Goal: Task Accomplishment & Management: Complete application form

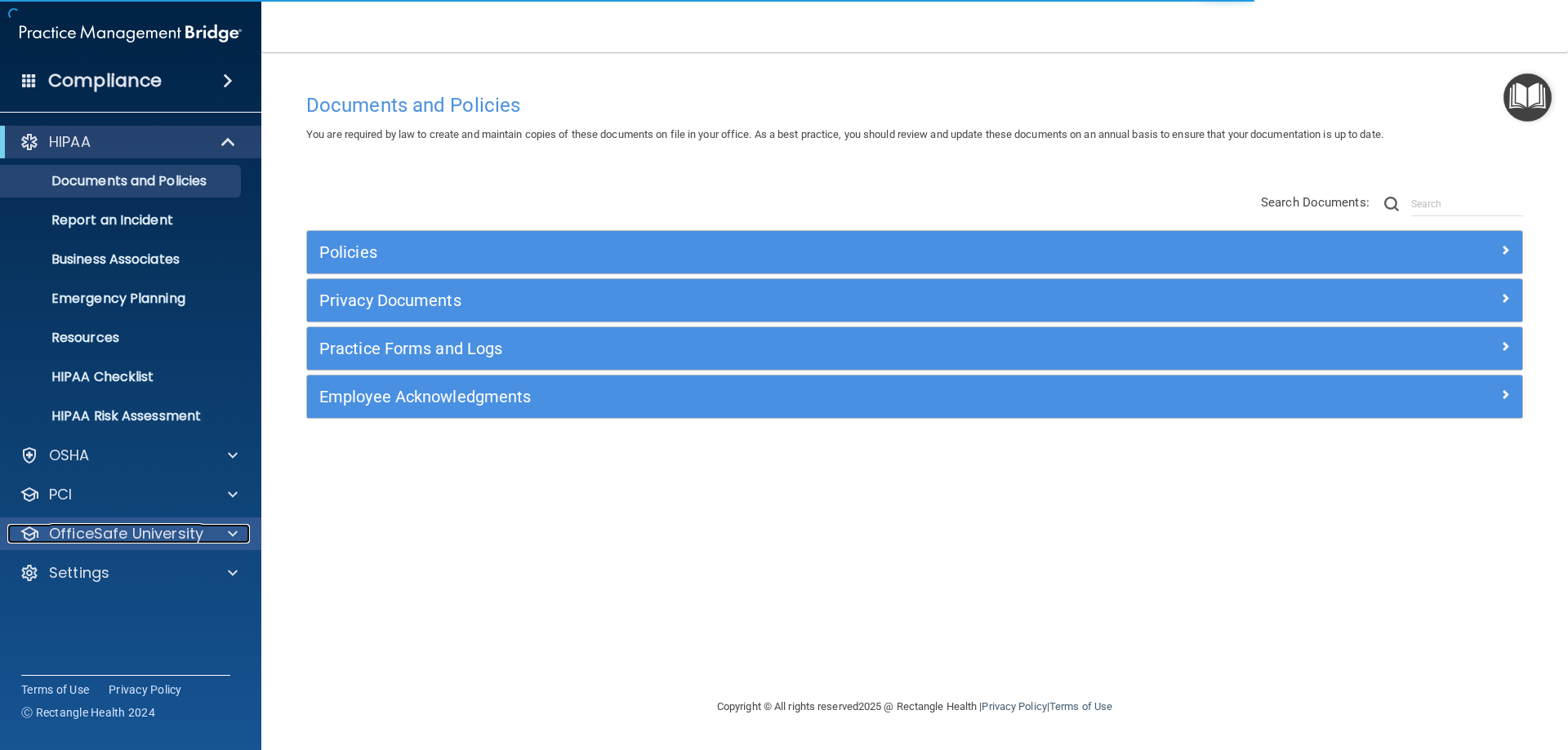
click at [121, 542] on p "OfficeSafe University" at bounding box center [126, 534] width 154 height 19
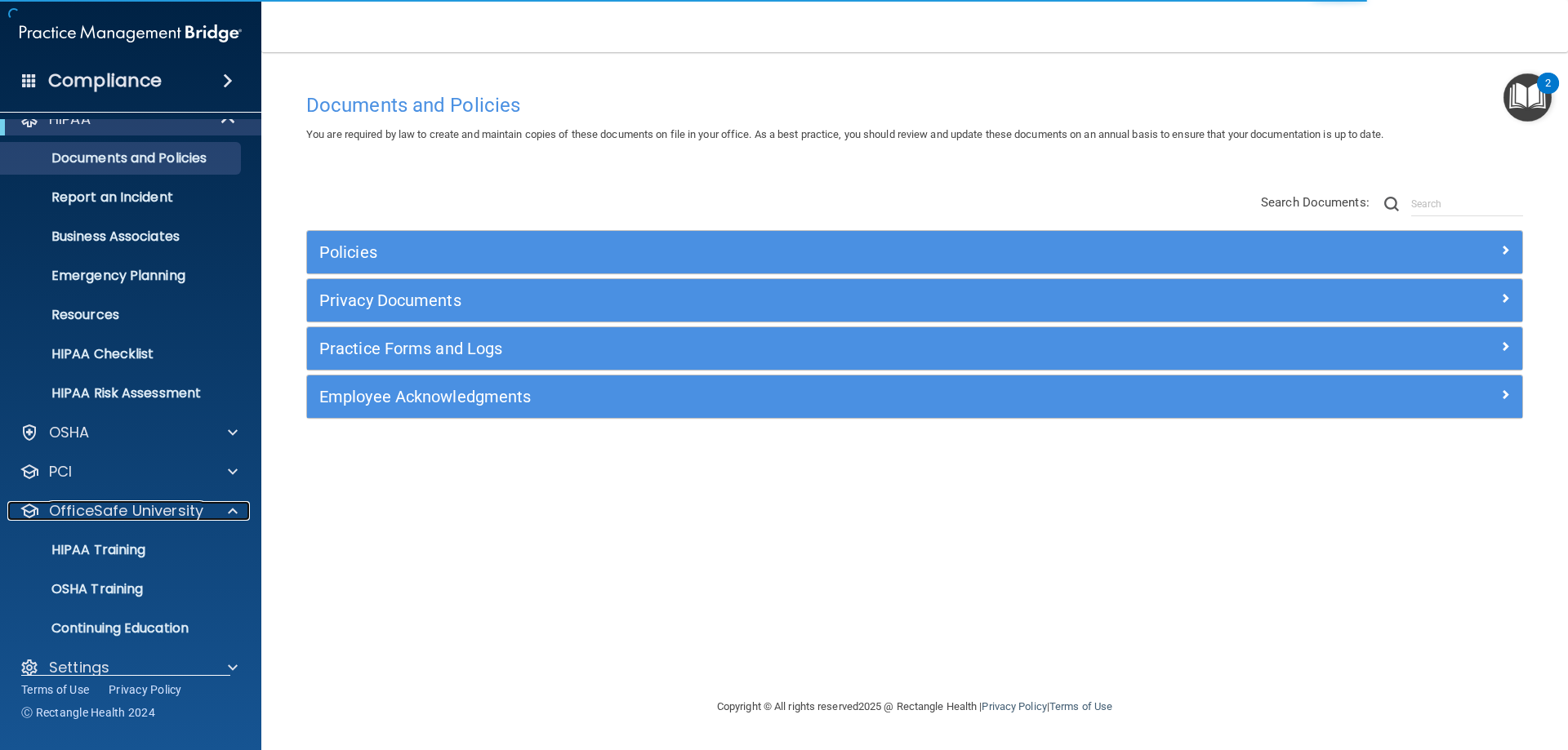
scroll to position [44, 0]
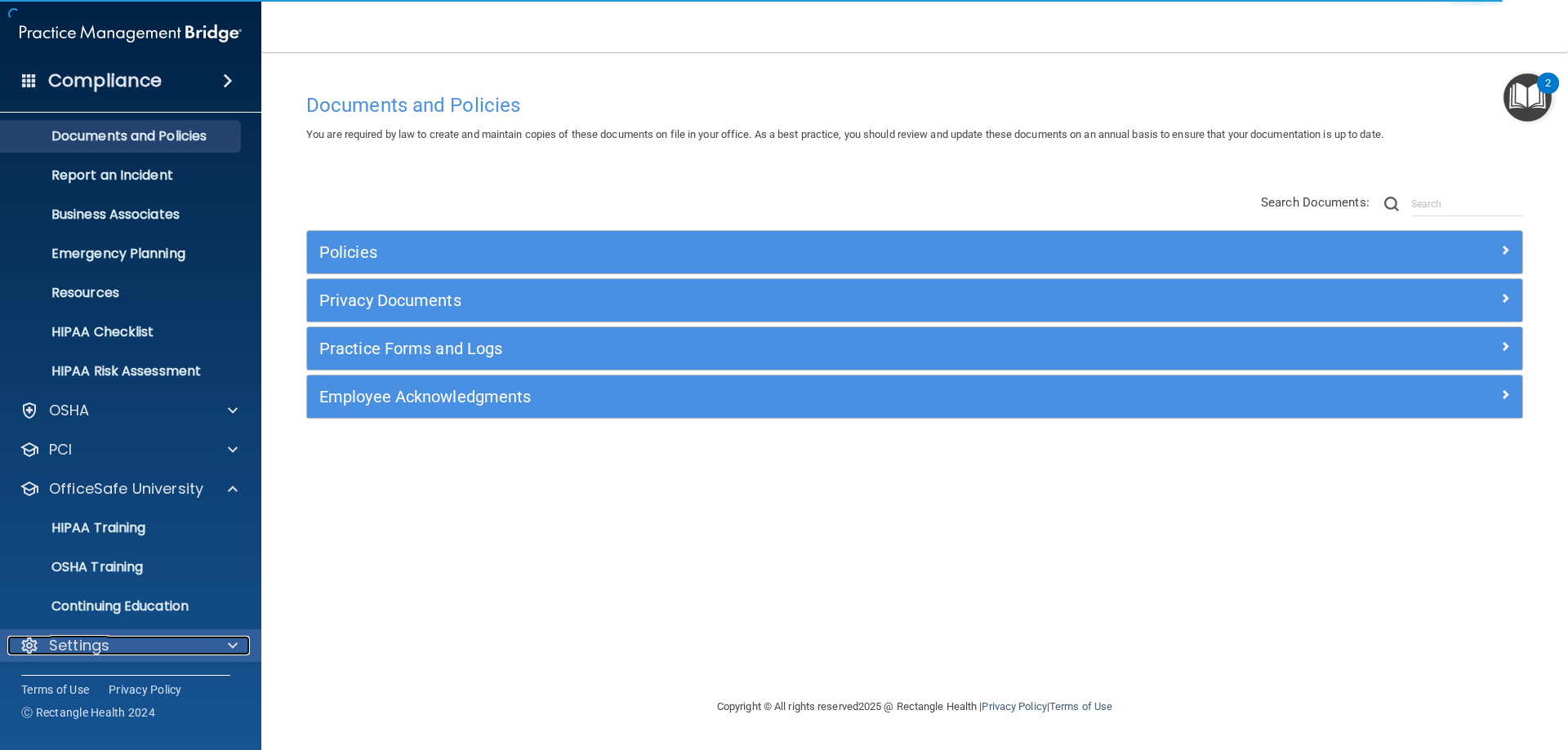
click at [86, 646] on p "Settings" at bounding box center [79, 645] width 60 height 19
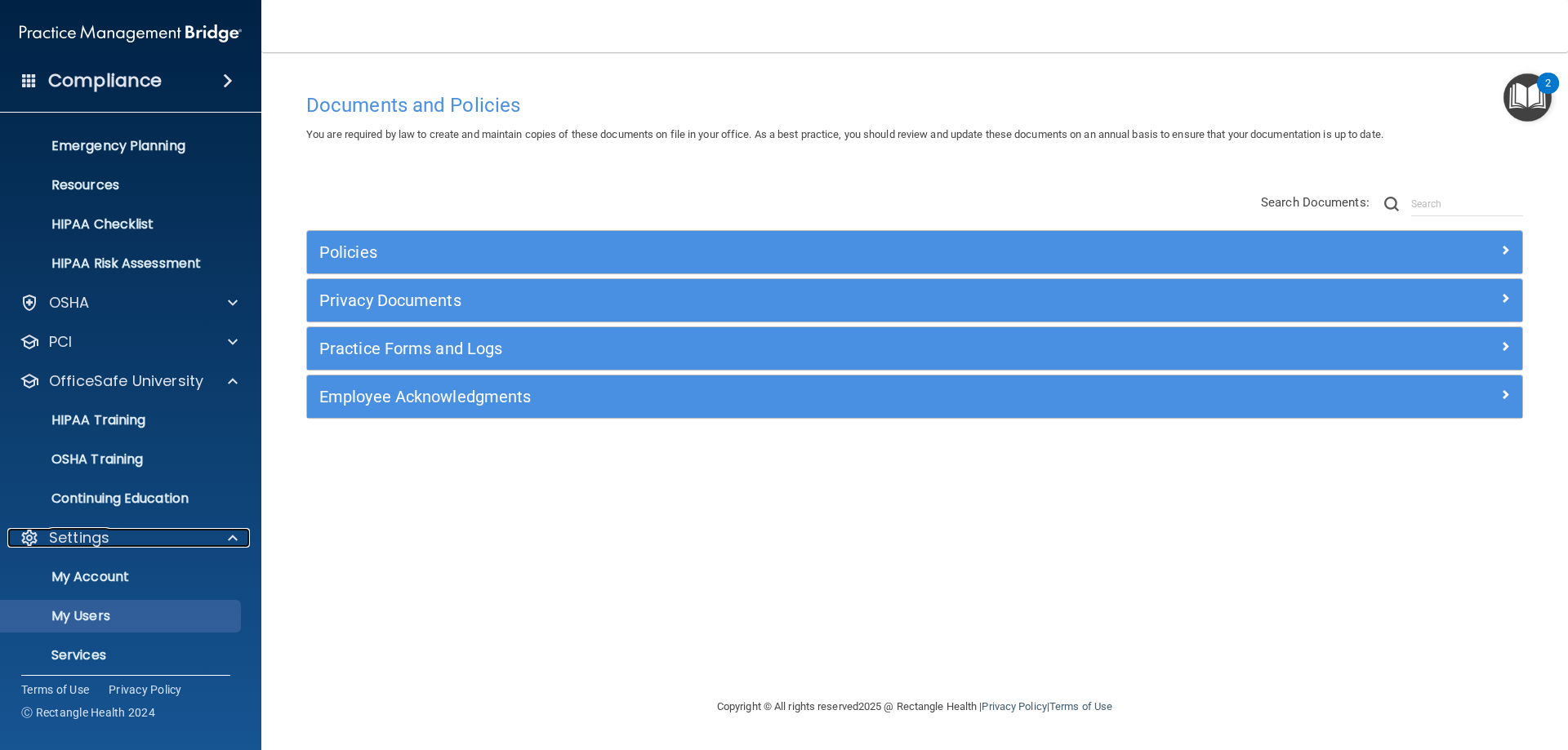
scroll to position [153, 0]
click at [96, 610] on p "My Users" at bounding box center [121, 615] width 223 height 17
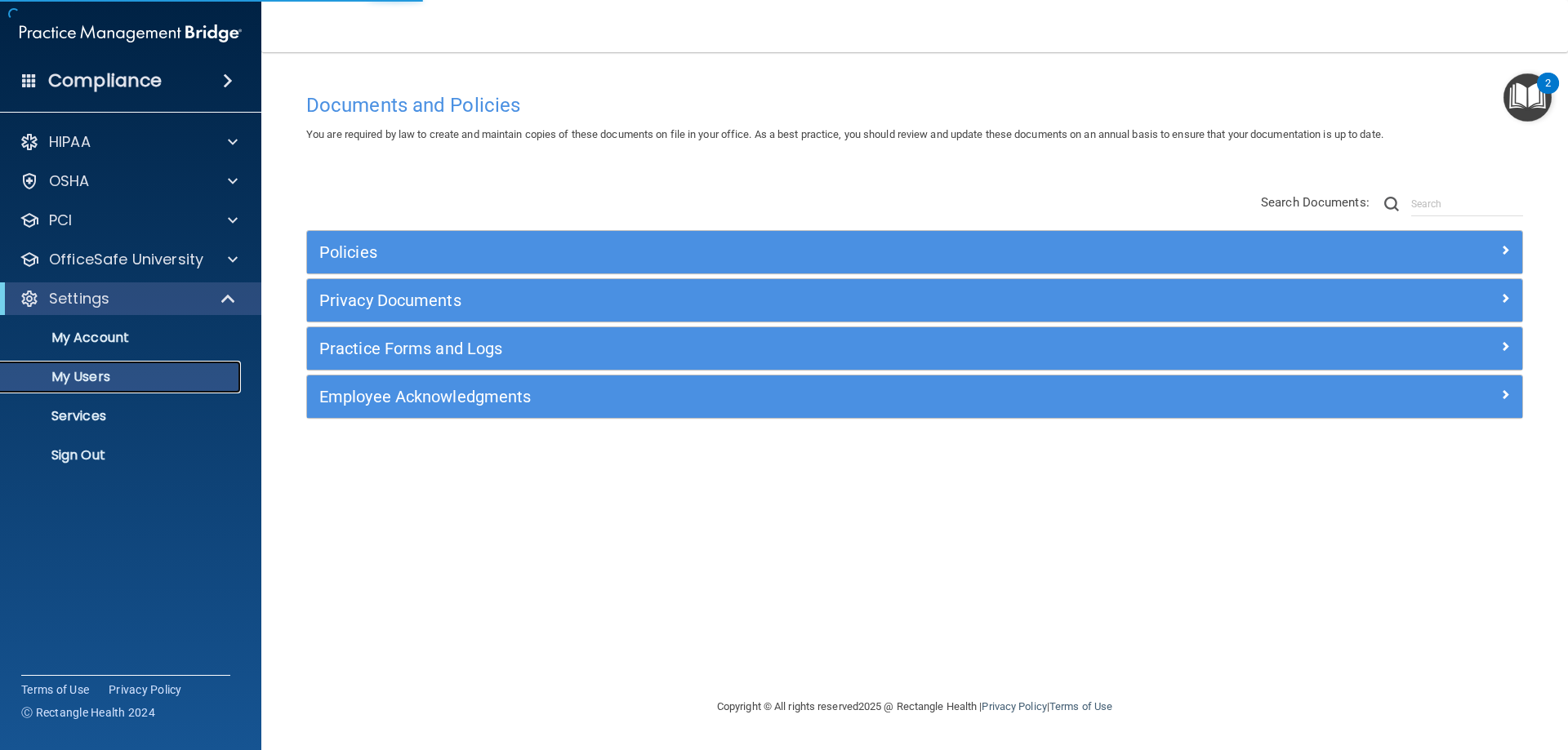
select select "20"
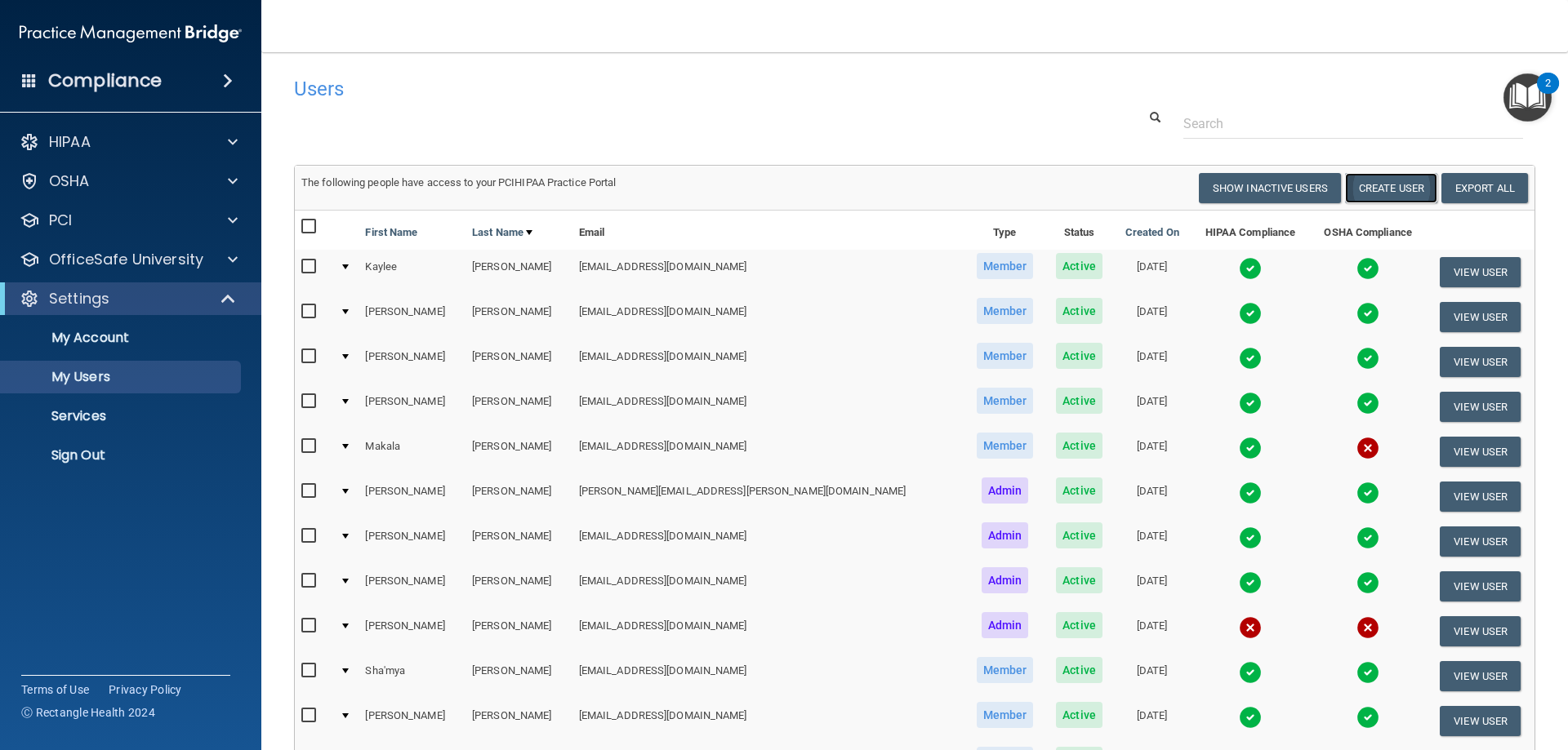
click at [1389, 178] on button "Create User" at bounding box center [1391, 188] width 92 height 31
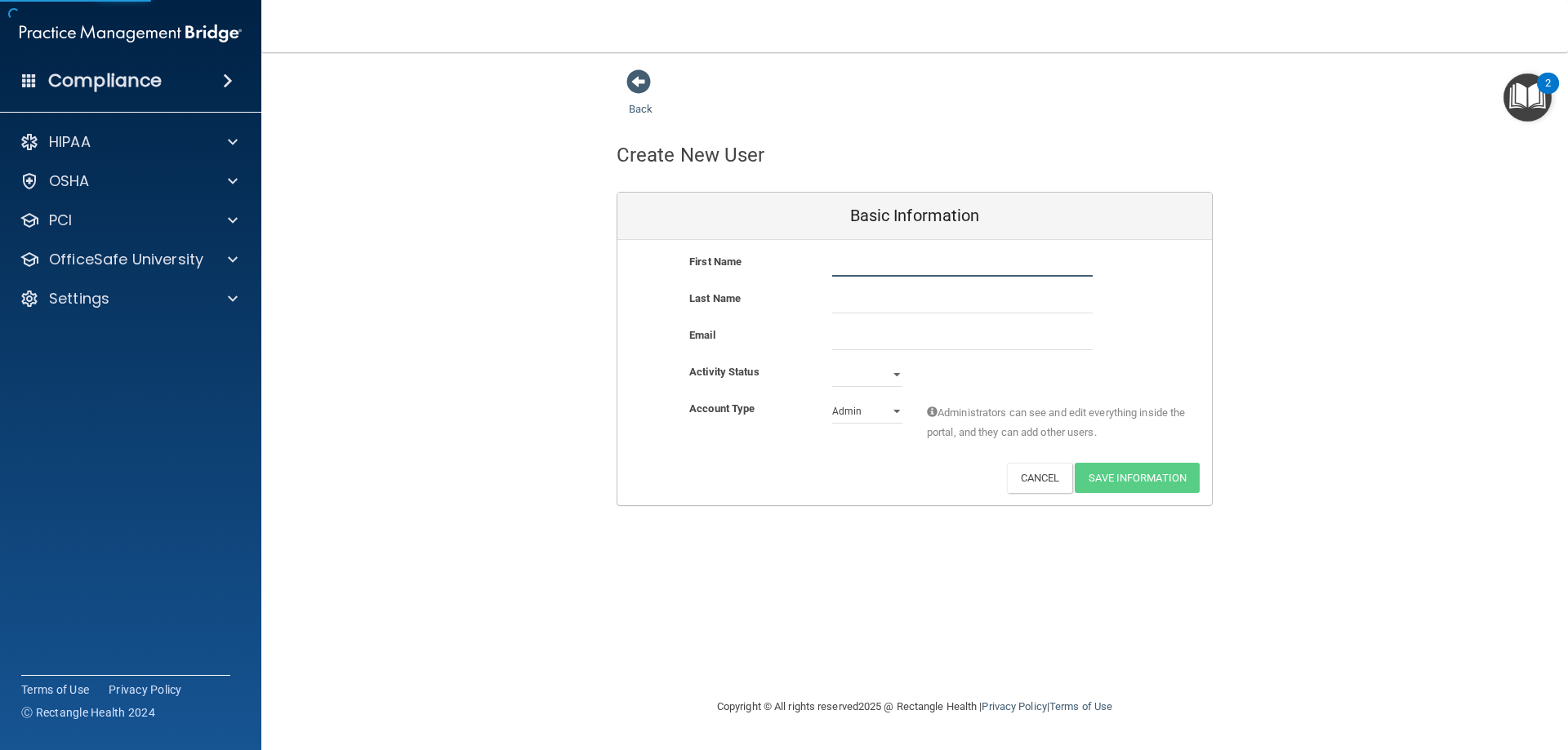
click at [937, 268] on input "text" at bounding box center [962, 264] width 261 height 24
type input "Jaylen"
click at [772, 307] on div "Last Name" at bounding box center [749, 298] width 143 height 19
click at [833, 299] on input "text" at bounding box center [962, 301] width 261 height 24
type input "[PERSON_NAME]"
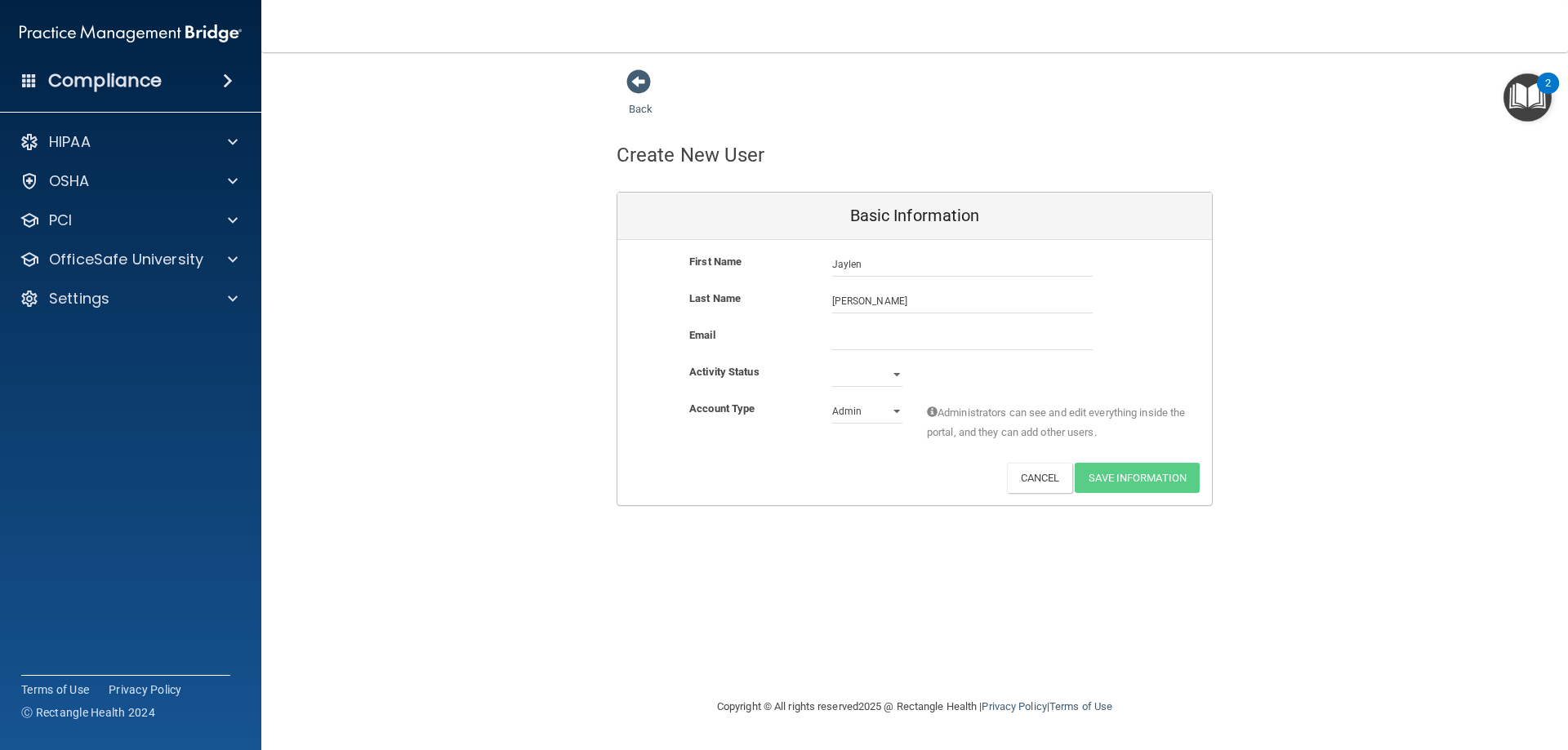
click at [763, 324] on div "Last Name [PERSON_NAME]" at bounding box center [914, 307] width 594 height 37
click at [846, 344] on input "email" at bounding box center [962, 338] width 261 height 24
type input "[EMAIL_ADDRESS][PERSON_NAME][DOMAIN_NAME]"
click at [798, 355] on div "Email [EMAIL_ADDRESS][PERSON_NAME][DOMAIN_NAME] [EMAIL_ADDRESS][PERSON_NAME][DO…" at bounding box center [914, 344] width 594 height 37
click at [897, 372] on select "Active Inactive" at bounding box center [867, 375] width 70 height 24
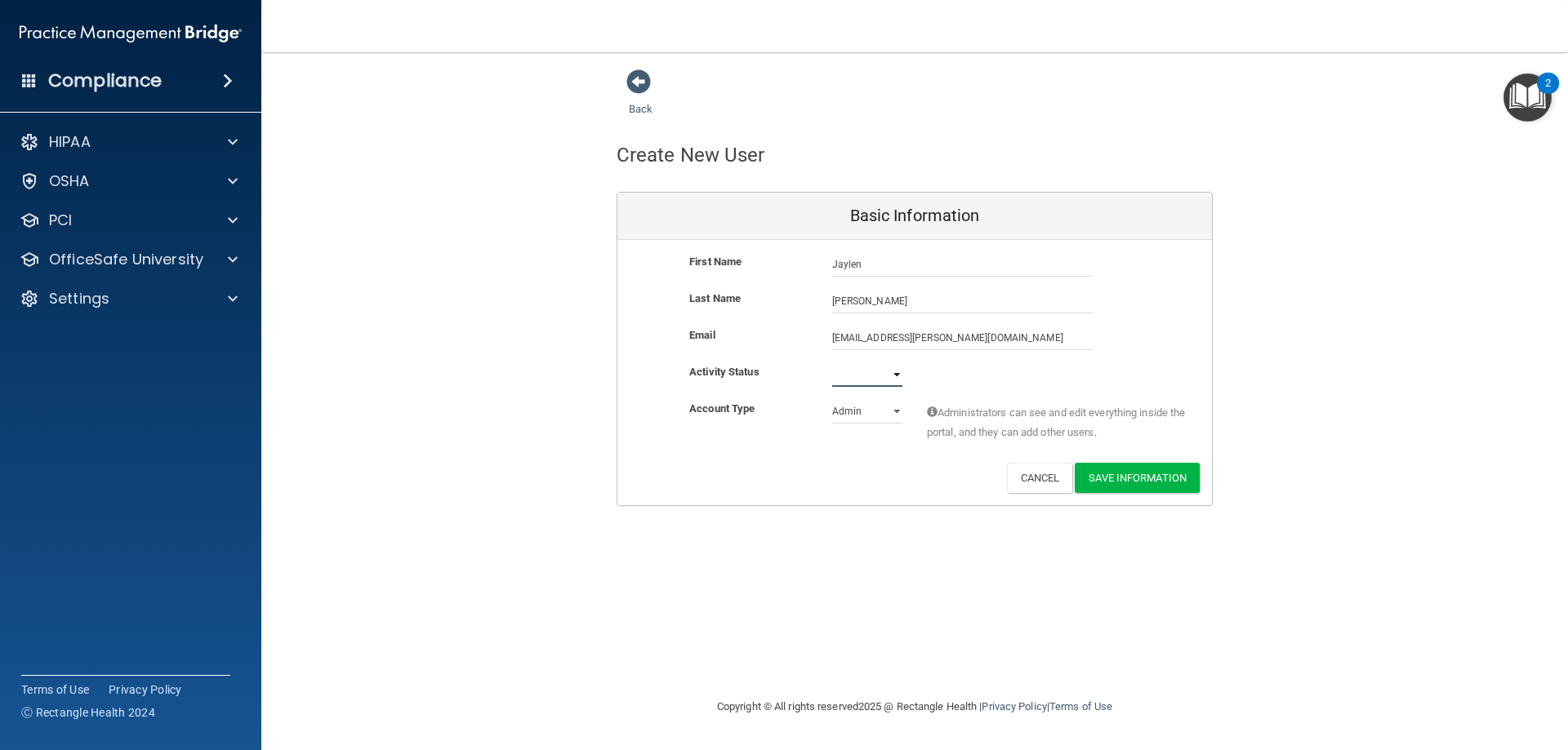
select select "active"
click at [832, 363] on select "Active Inactive" at bounding box center [867, 375] width 70 height 24
click at [885, 408] on select "Admin Member" at bounding box center [867, 412] width 70 height 24
select select "practice_member"
click at [832, 399] on select "Admin Member" at bounding box center [867, 412] width 70 height 24
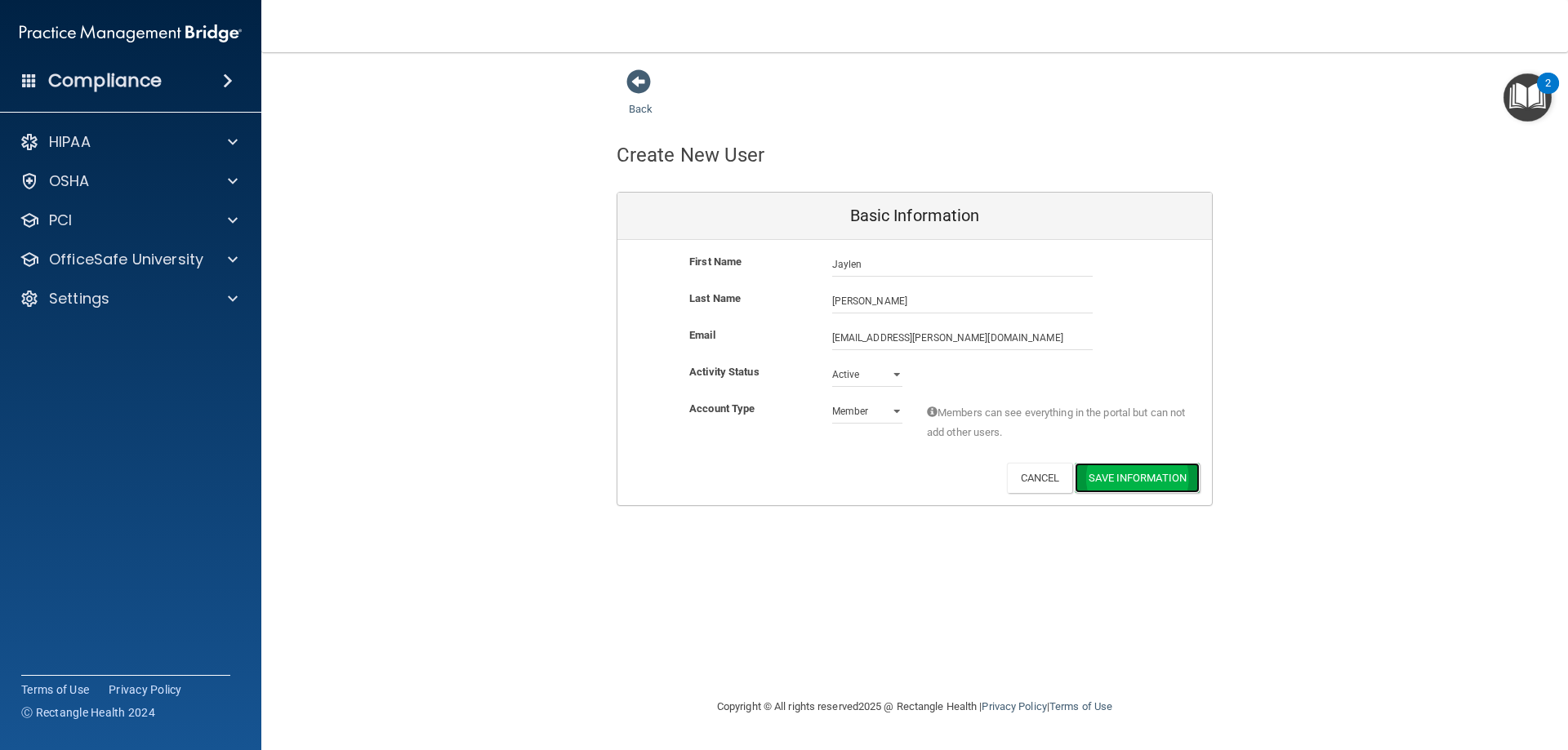
click at [1123, 478] on button "Save Information" at bounding box center [1137, 478] width 125 height 31
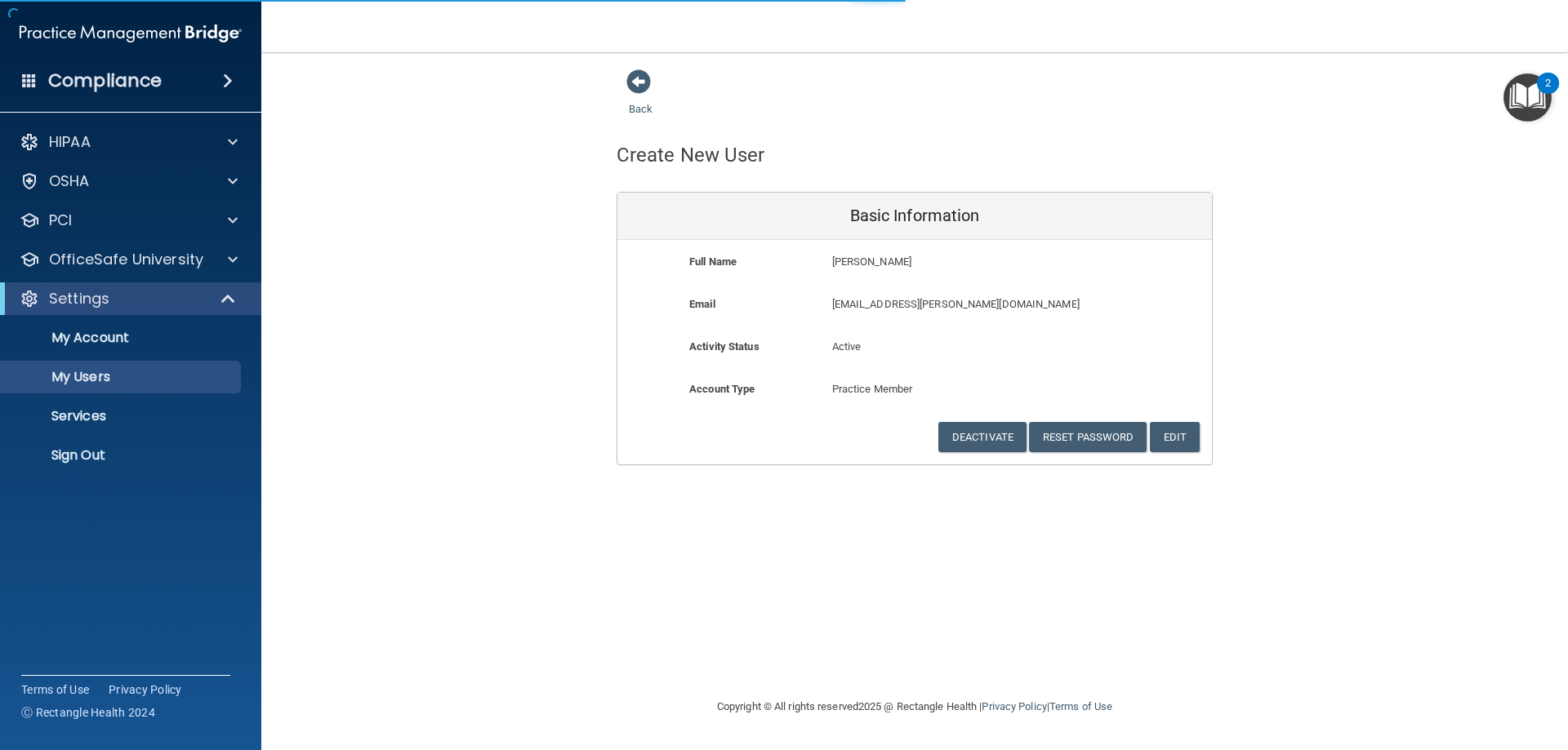
select select "20"
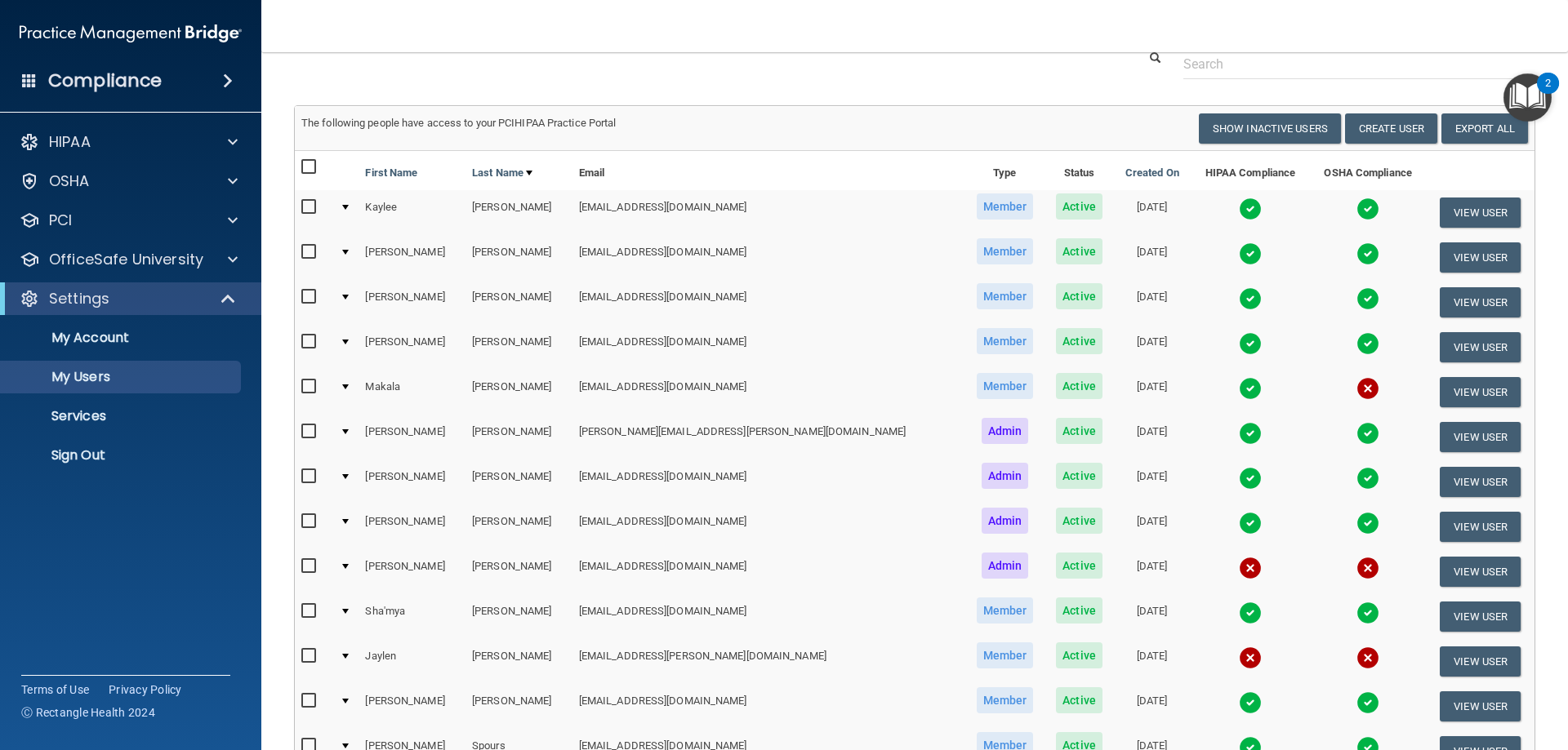
scroll to position [108, 0]
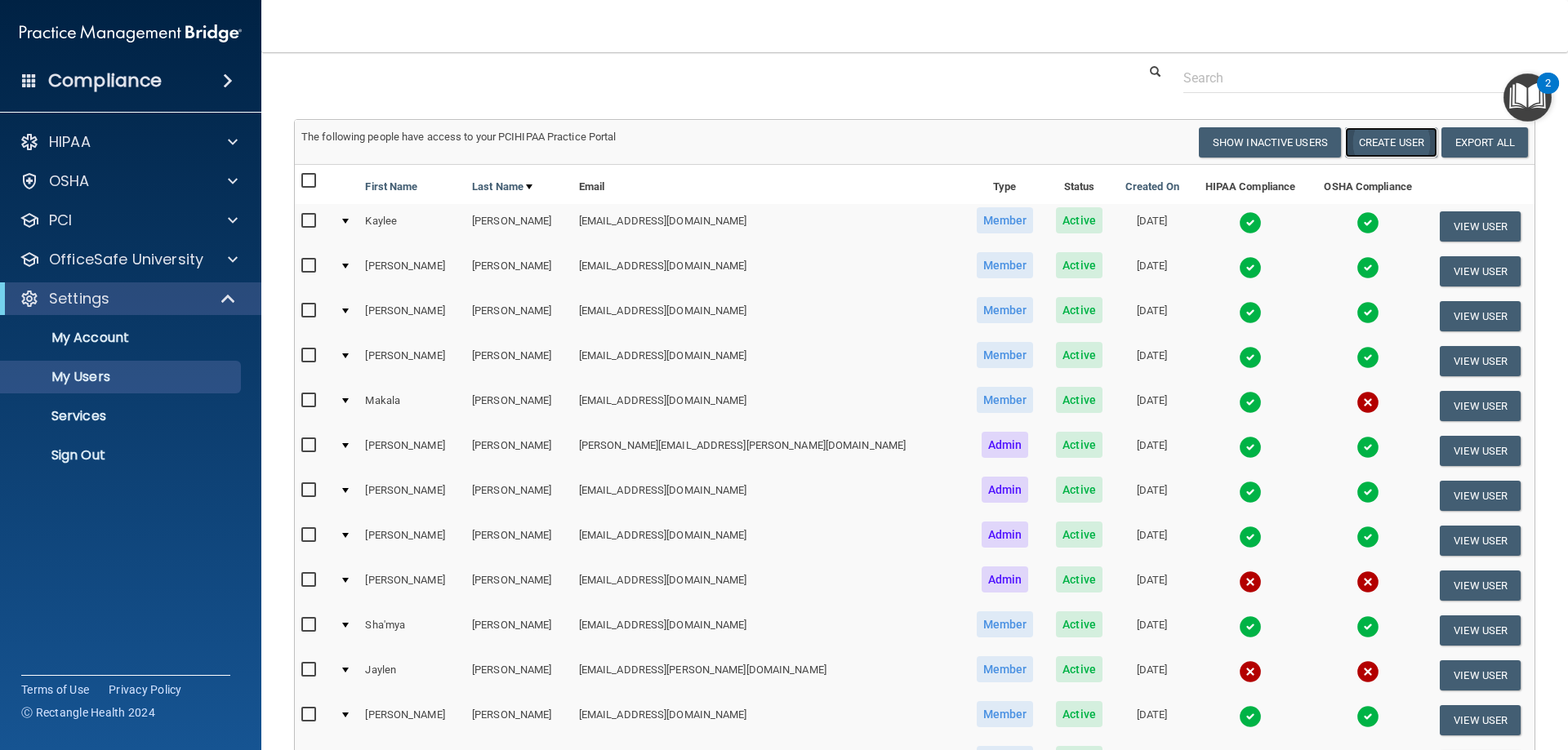
click at [1387, 137] on button "Create User" at bounding box center [1391, 142] width 92 height 31
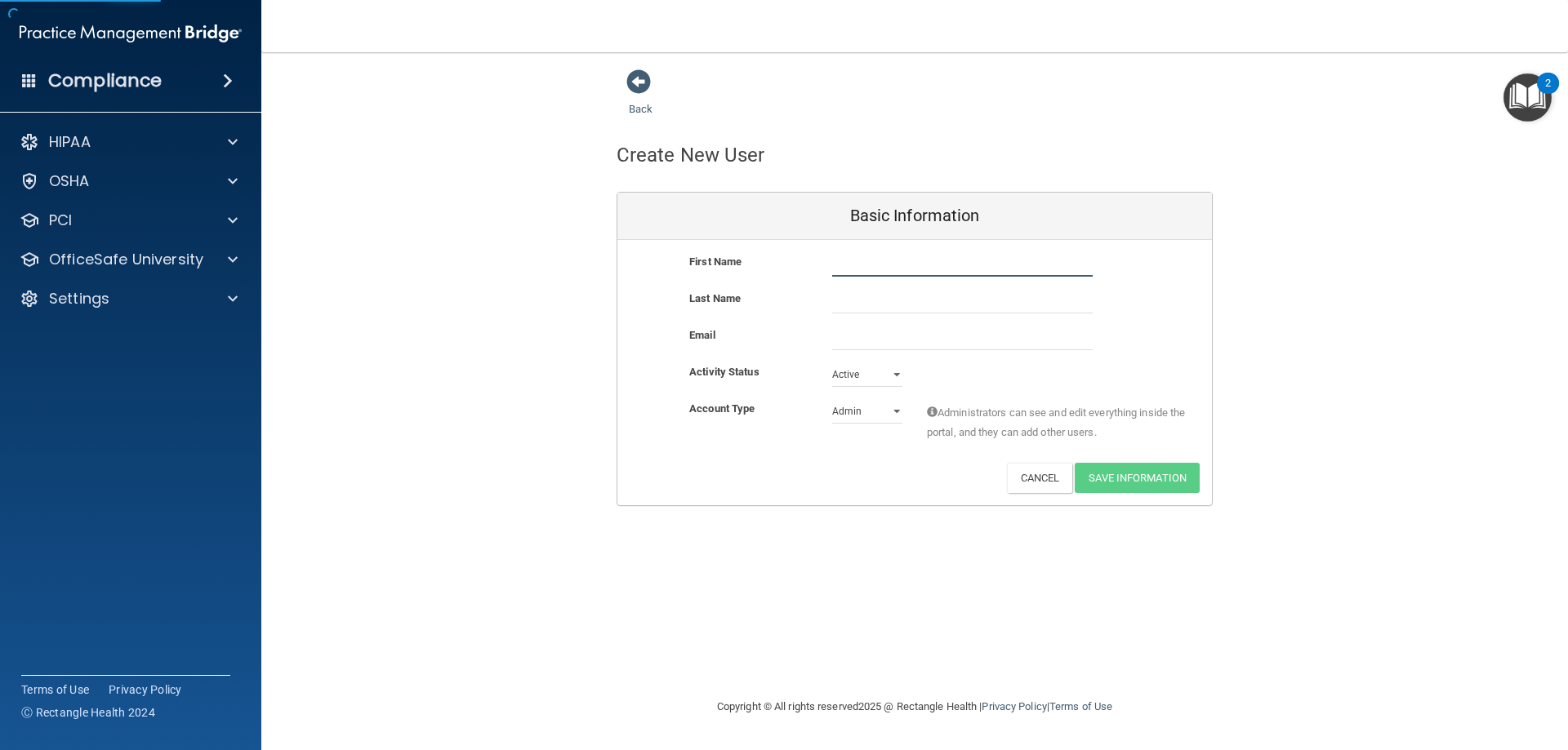
click at [870, 274] on input "text" at bounding box center [962, 264] width 261 height 24
type input "[PERSON_NAME]"
click at [798, 282] on div "First Name [PERSON_NAME]" at bounding box center [914, 270] width 594 height 37
click at [842, 299] on input "text" at bounding box center [962, 301] width 261 height 24
type input "Byreddy"
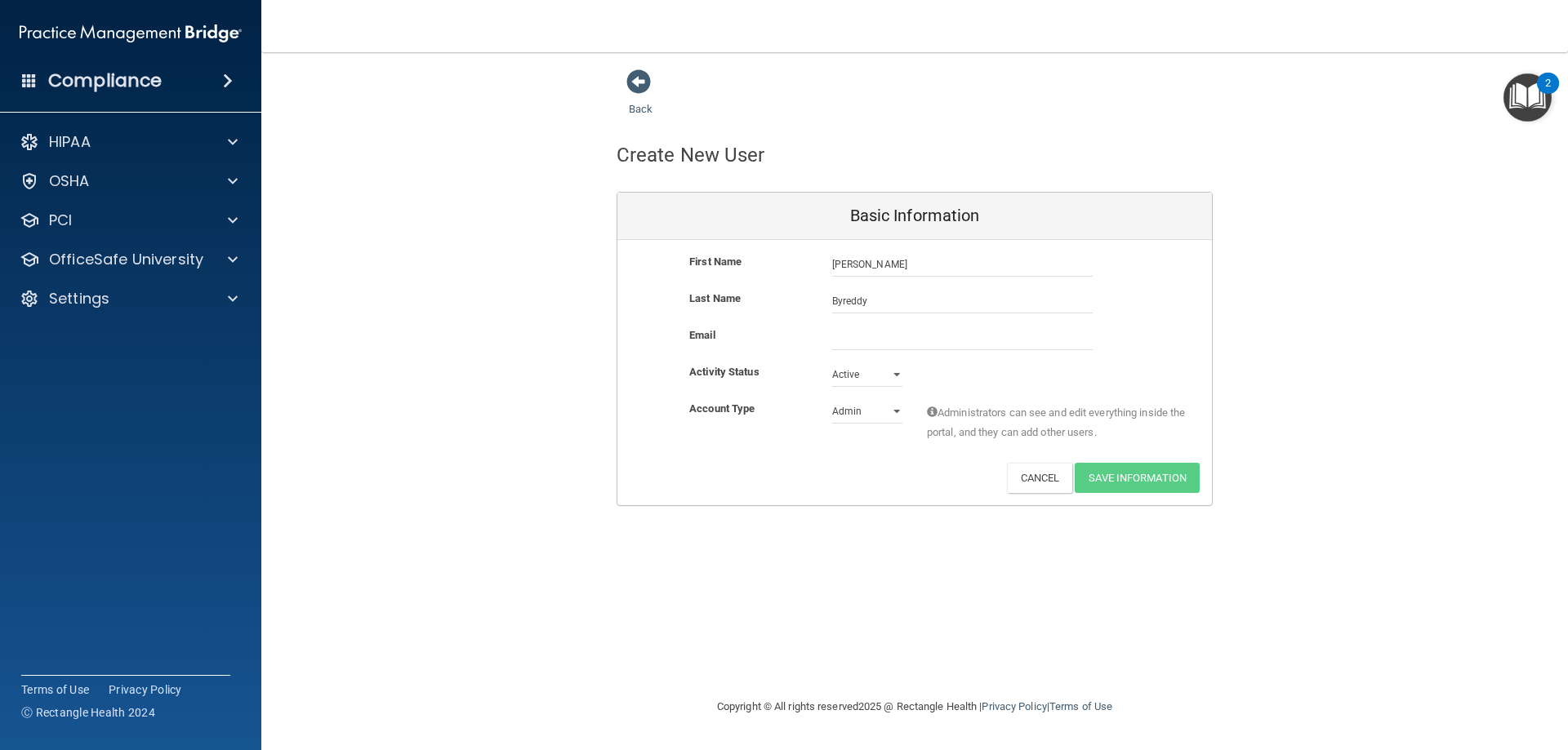
click at [778, 349] on div "Email" at bounding box center [914, 338] width 594 height 24
click at [873, 348] on input "email" at bounding box center [962, 338] width 261 height 24
type input "[EMAIL_ADDRESS][DOMAIN_NAME]"
click at [784, 379] on div "Activity Status" at bounding box center [749, 375] width 143 height 19
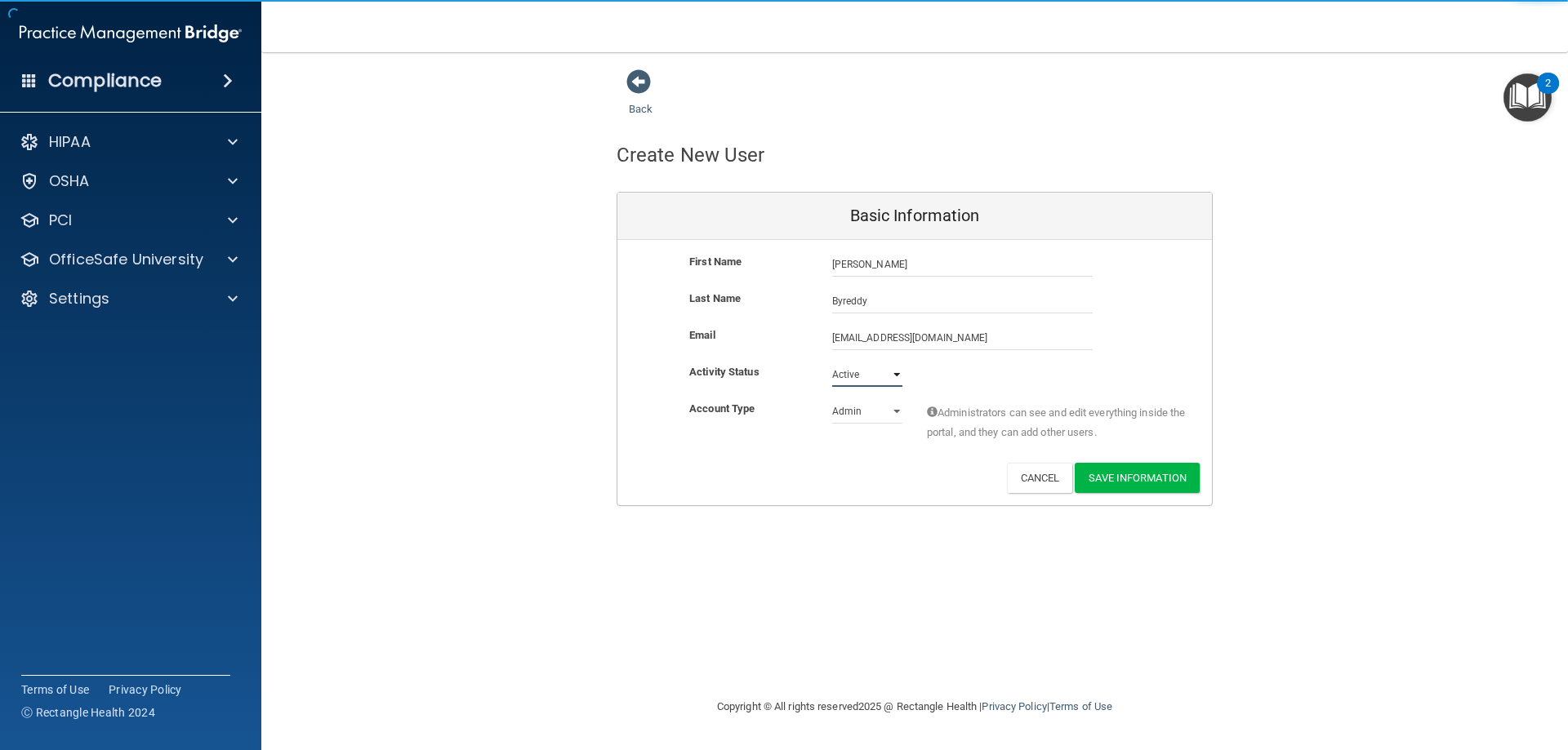
click at [859, 371] on select "Active Inactive" at bounding box center [867, 375] width 70 height 24
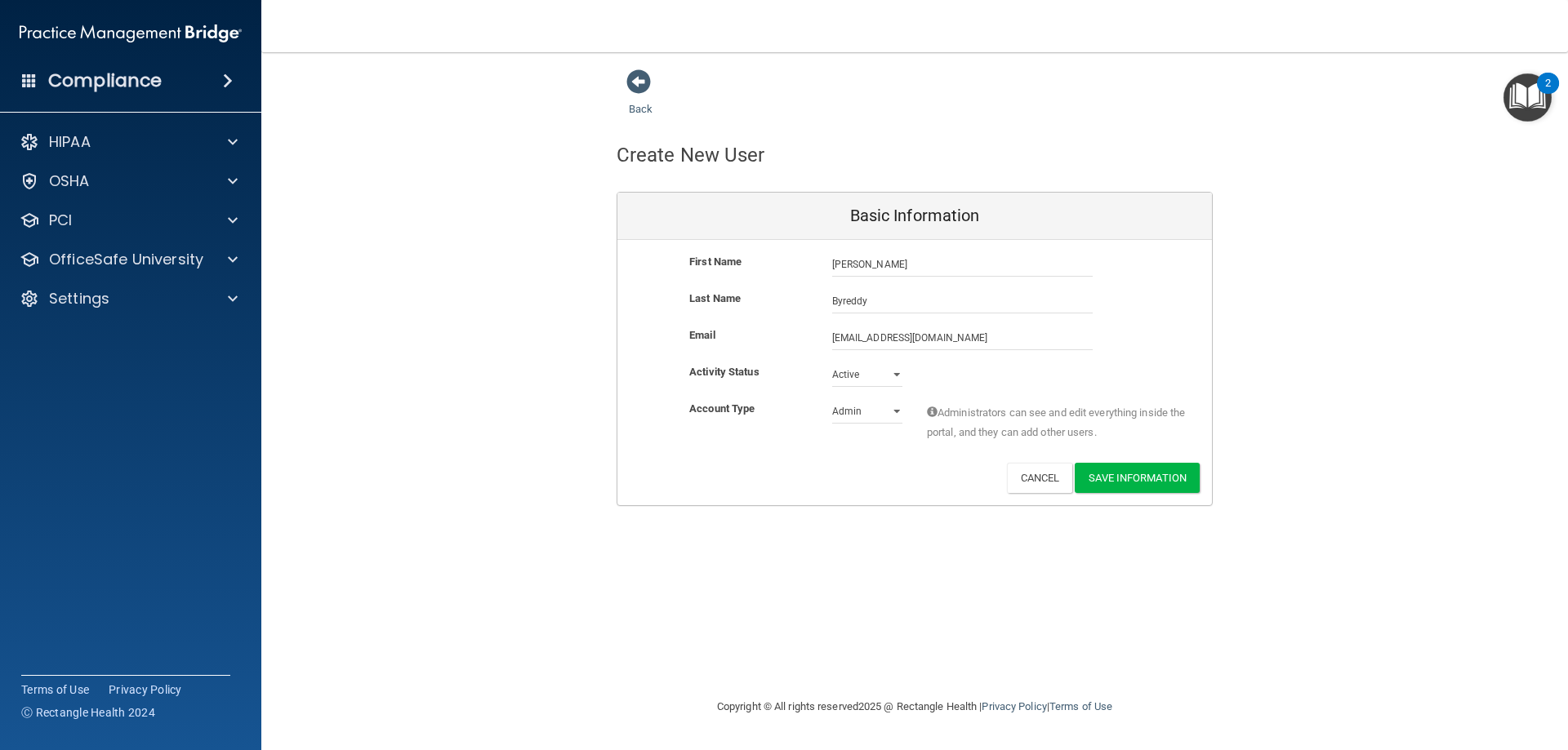
click at [804, 377] on div "Activity Status" at bounding box center [749, 372] width 143 height 19
click at [855, 410] on select "Admin Member" at bounding box center [867, 412] width 70 height 24
select select "practice_member"
click at [832, 399] on select "Admin Member" at bounding box center [867, 412] width 70 height 24
click at [1186, 473] on button "Save Information" at bounding box center [1137, 478] width 125 height 31
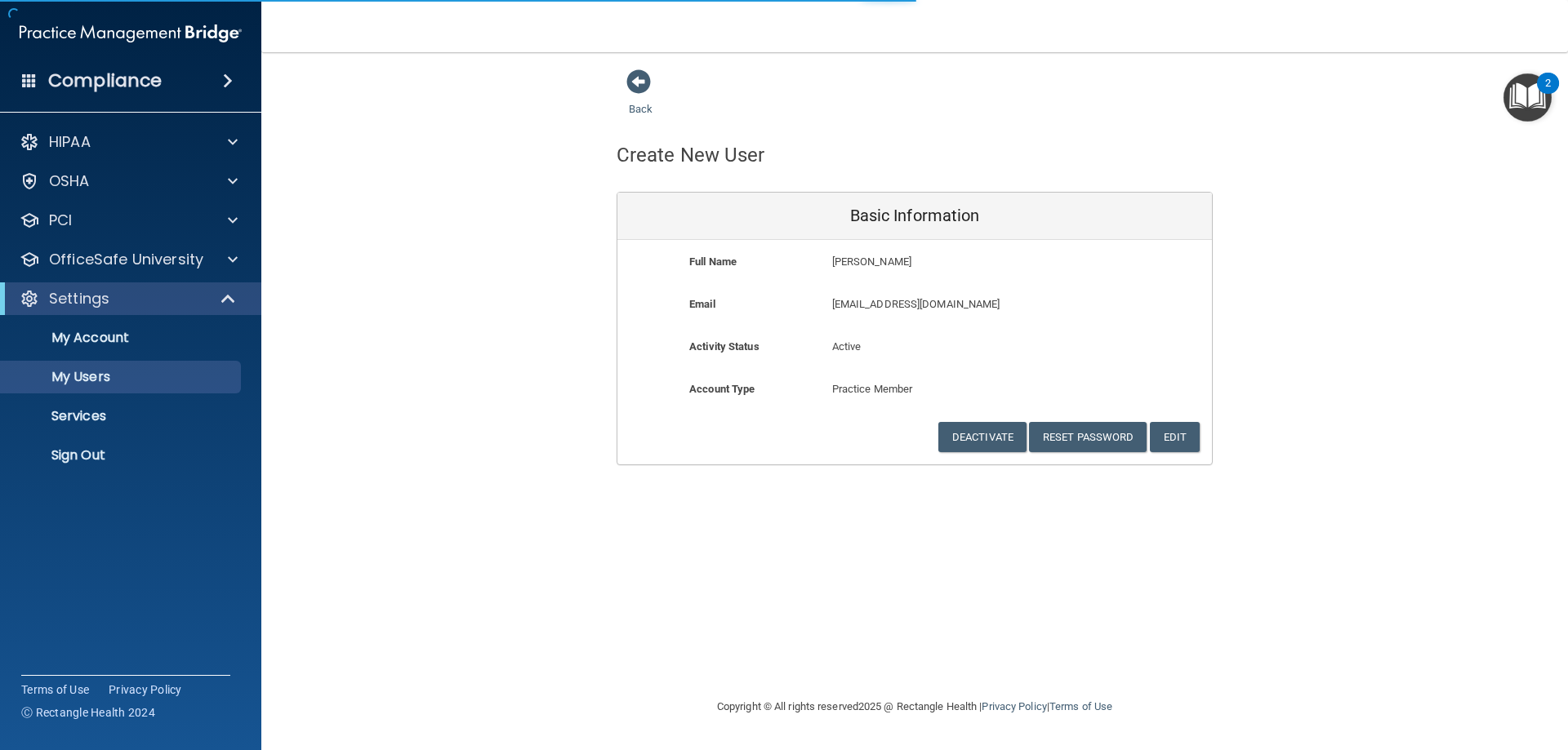
select select "20"
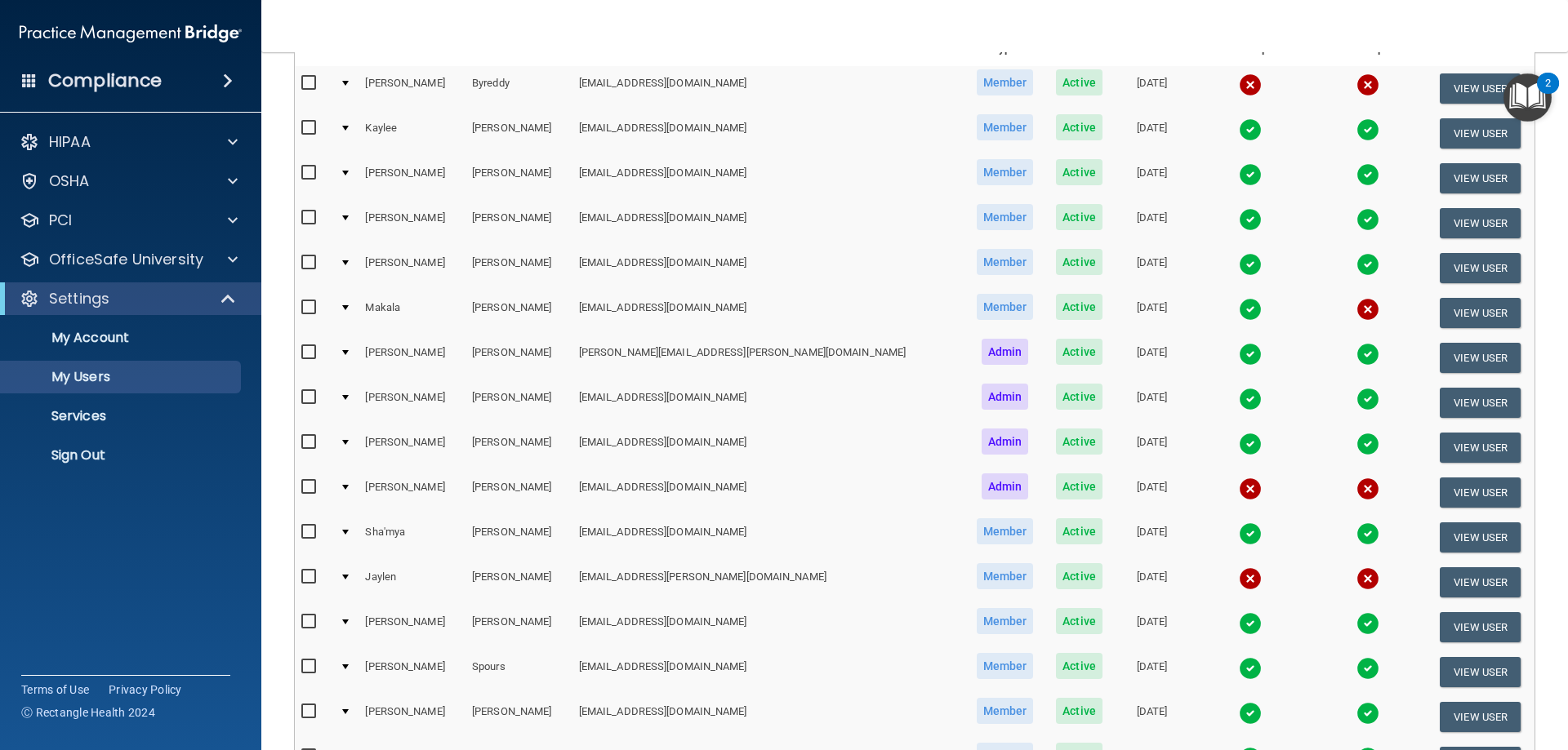
scroll to position [218, 0]
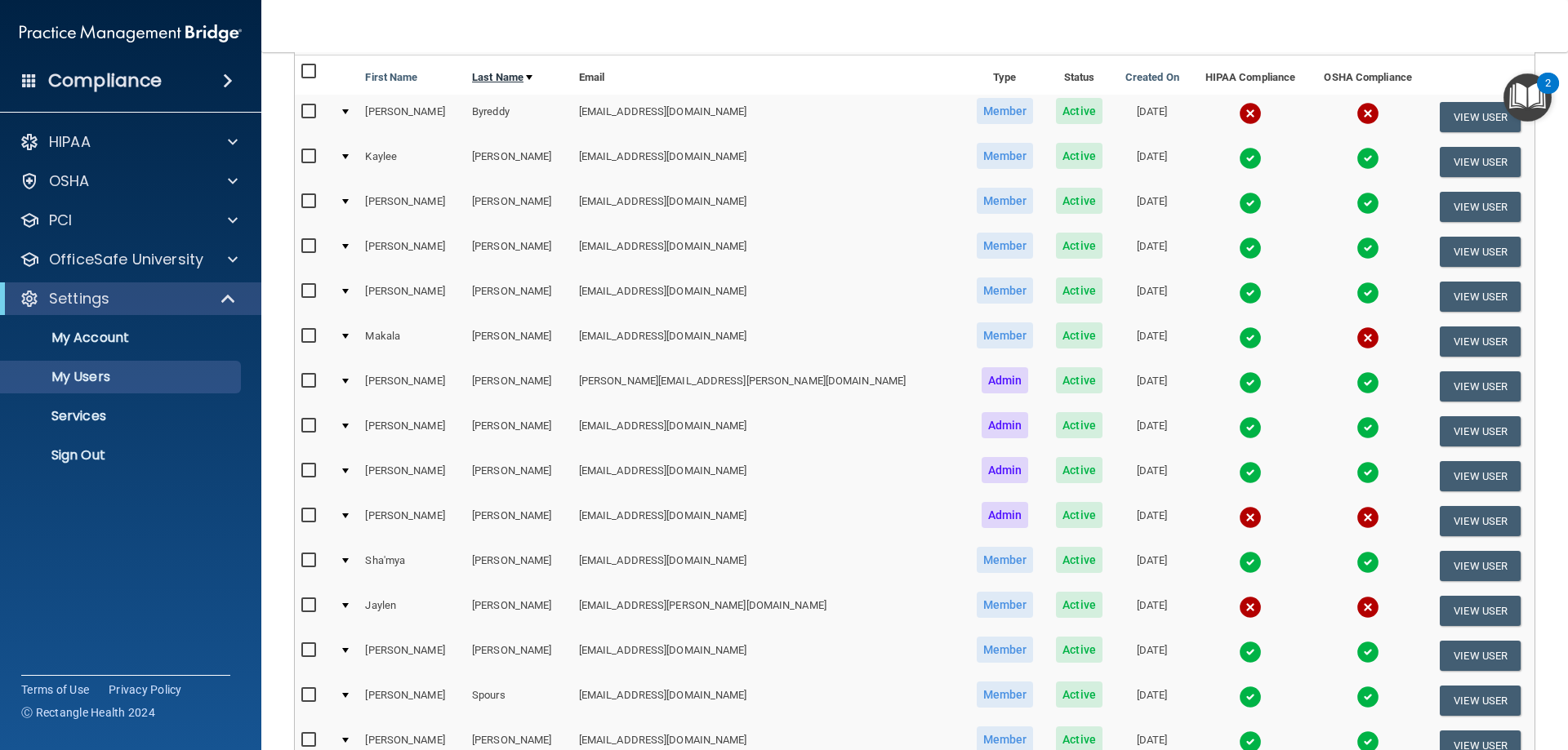
click at [528, 76] on div at bounding box center [529, 78] width 6 height 5
select select "20"
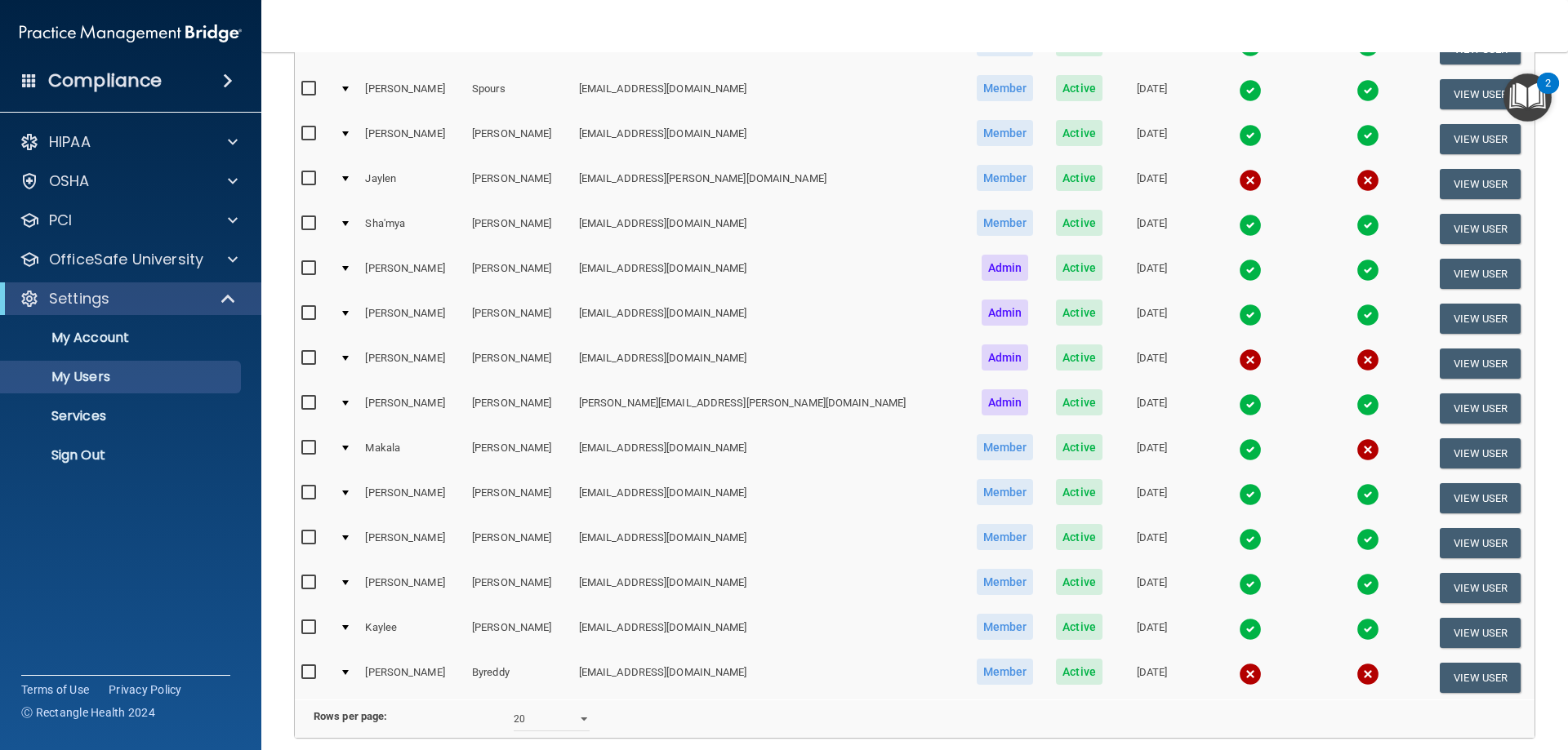
scroll to position [272, 0]
